Goal: Task Accomplishment & Management: Manage account settings

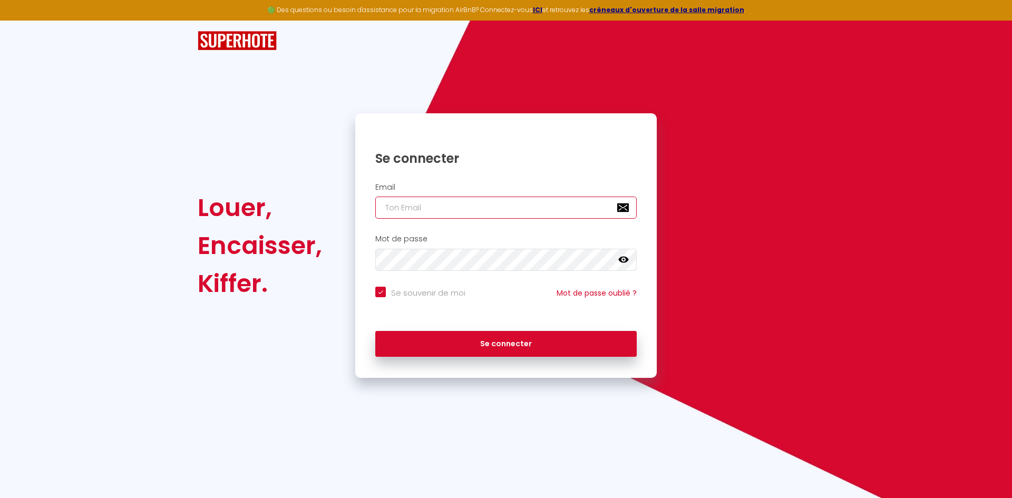
type input "[EMAIL_ADDRESS][DOMAIN_NAME]"
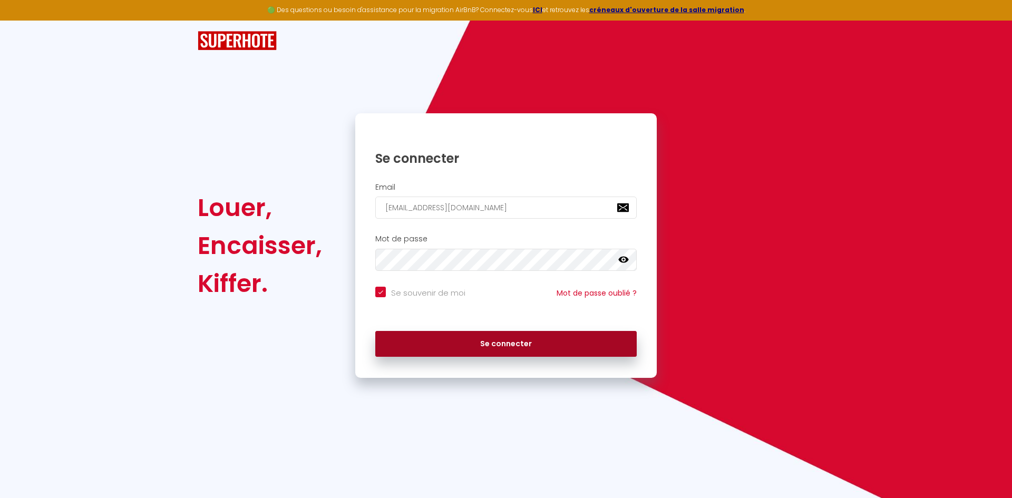
click at [527, 352] on body "🟢 Des questions ou besoin d'assistance pour la migration AirBnB? Connectez-vous…" at bounding box center [506, 249] width 1012 height 498
click at [527, 352] on button "Se connecter" at bounding box center [505, 344] width 261 height 26
checkbox input "true"
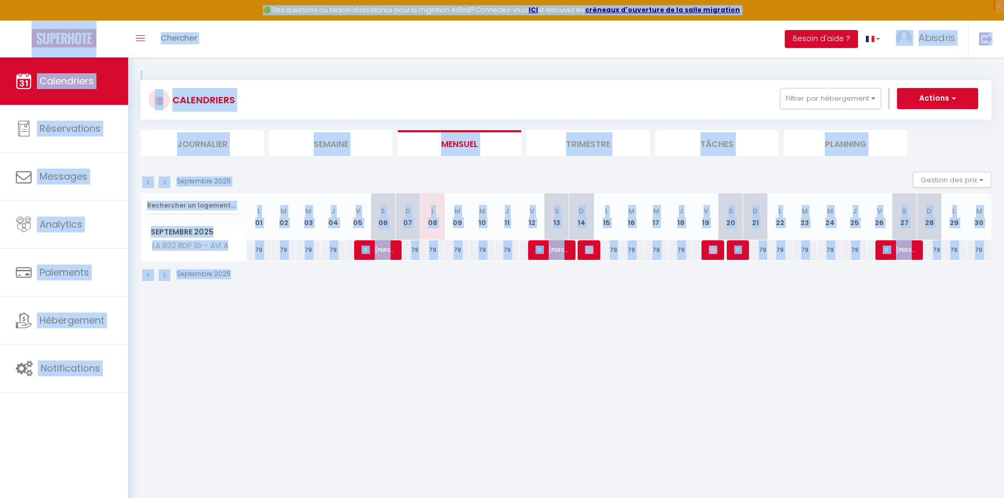
click at [527, 352] on body "🟢 Des questions ou besoin d'assistance pour la migration AirBnB? Connectez-vous…" at bounding box center [502, 306] width 1004 height 498
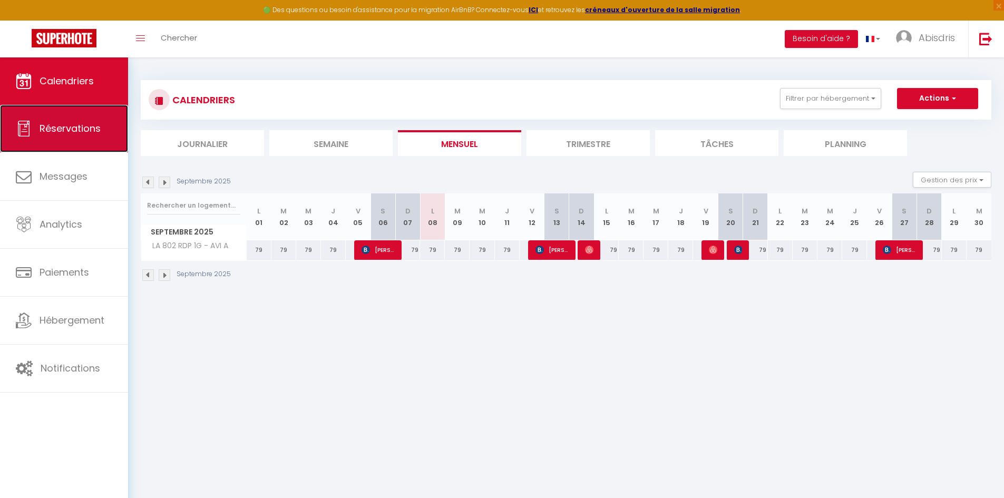
click at [84, 131] on span "Réservations" at bounding box center [70, 128] width 61 height 13
select select "not_cancelled"
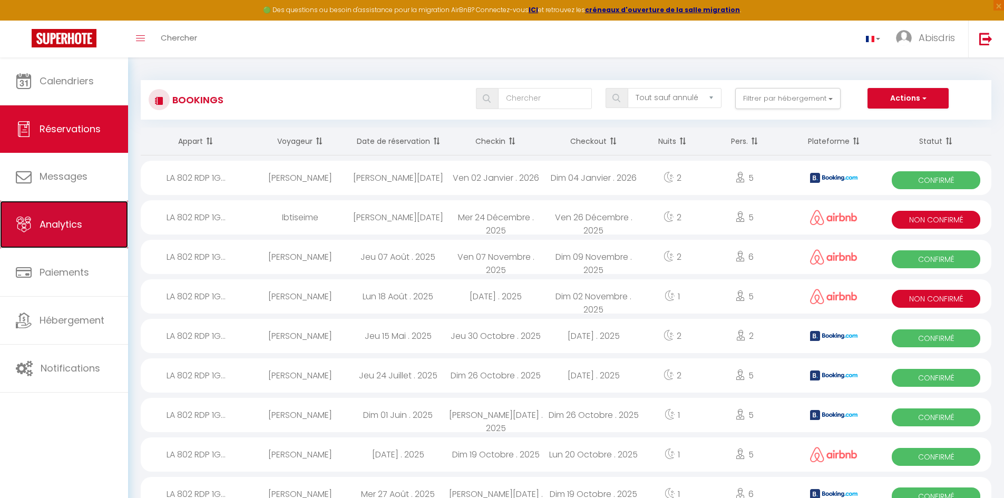
click at [69, 231] on span "Analytics" at bounding box center [61, 224] width 43 height 13
select select "2025"
select select "9"
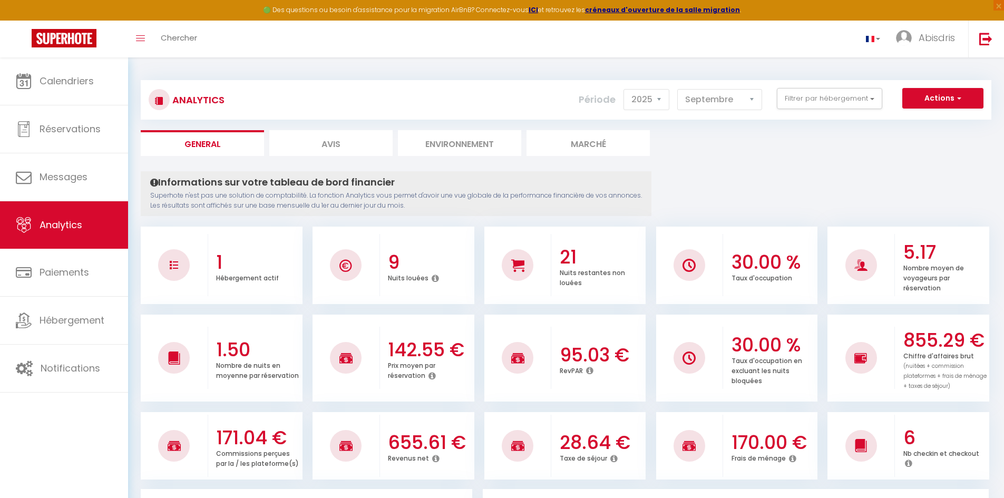
click at [836, 297] on li "5.17 Nombre moyen de voyageurs par réservation" at bounding box center [909, 265] width 162 height 77
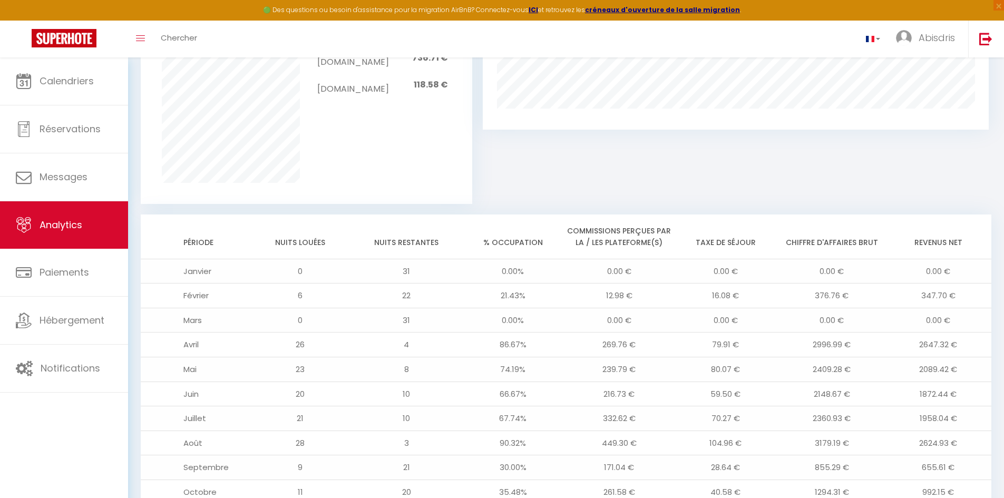
scroll to position [795, 0]
